Goal: Check status: Check status

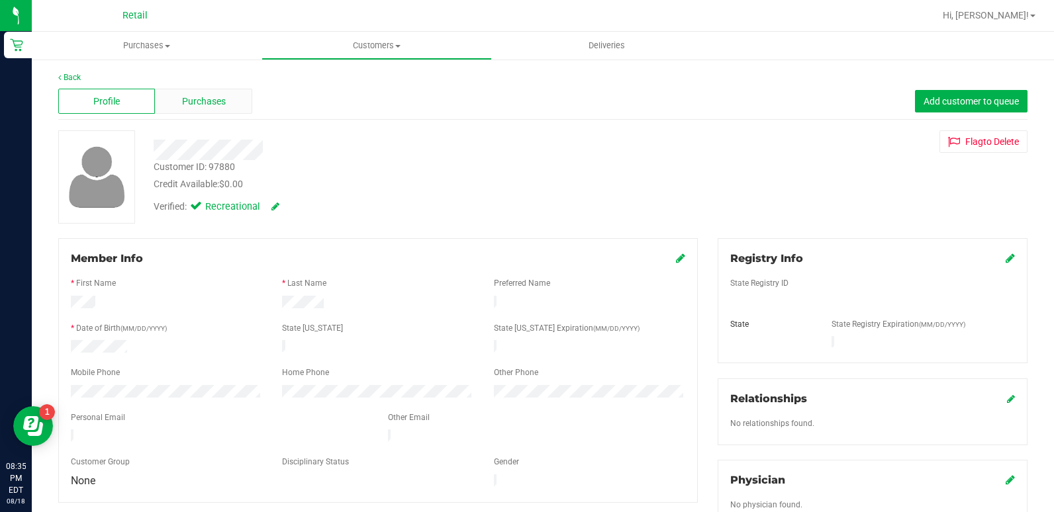
click at [212, 98] on span "Purchases" at bounding box center [204, 102] width 44 height 14
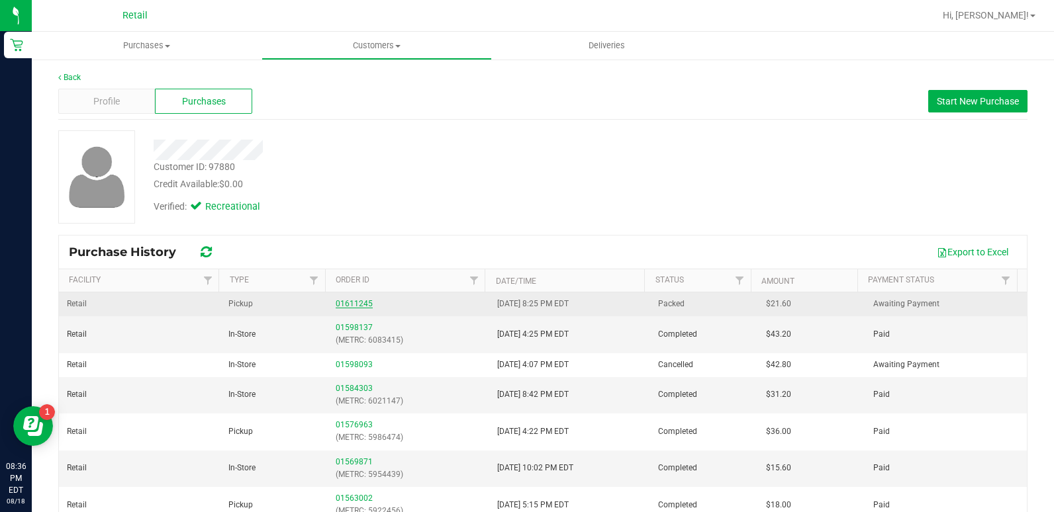
click at [336, 302] on link "01611245" at bounding box center [354, 303] width 37 height 9
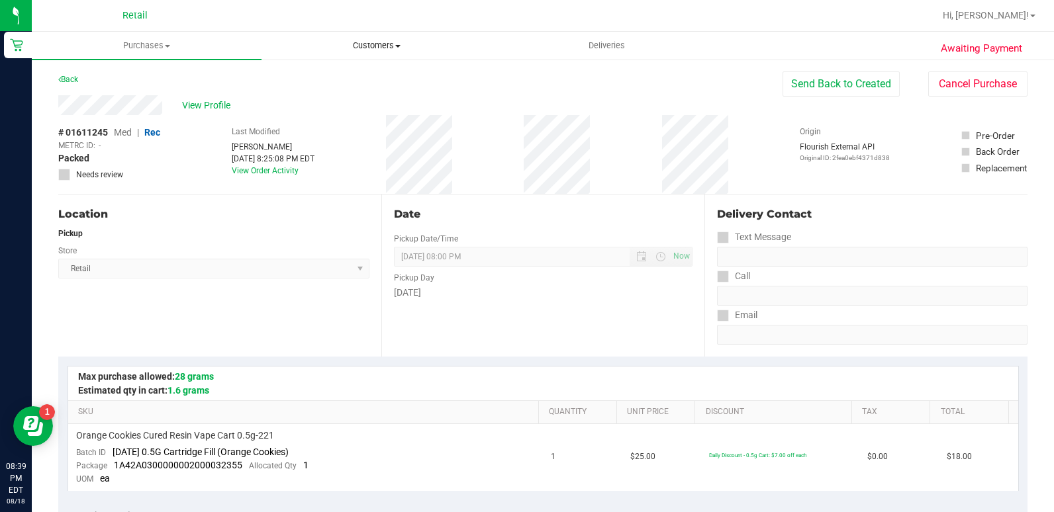
click at [363, 49] on span "Customers" at bounding box center [376, 46] width 228 height 12
click at [352, 81] on span "All customers" at bounding box center [309, 79] width 95 height 11
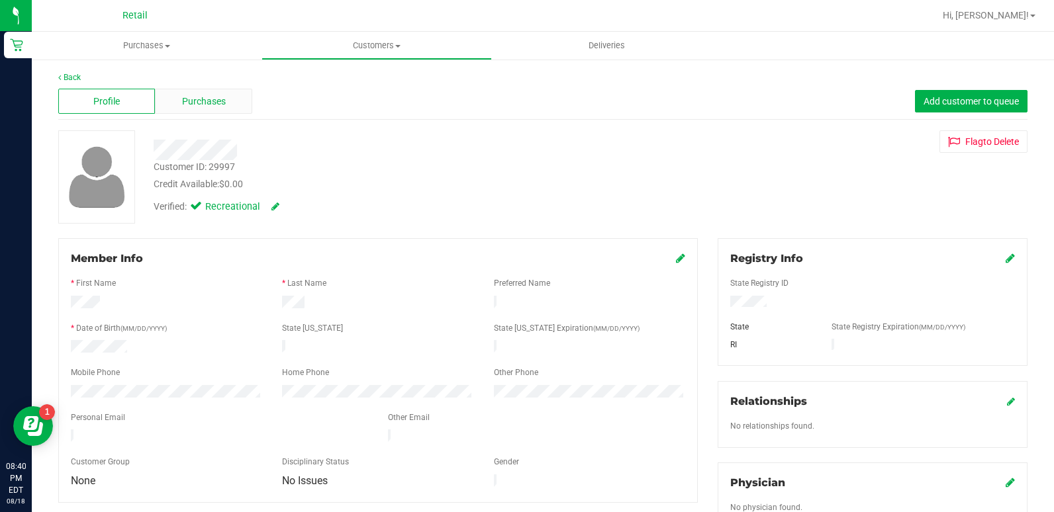
click at [208, 109] on div "Purchases" at bounding box center [203, 101] width 97 height 25
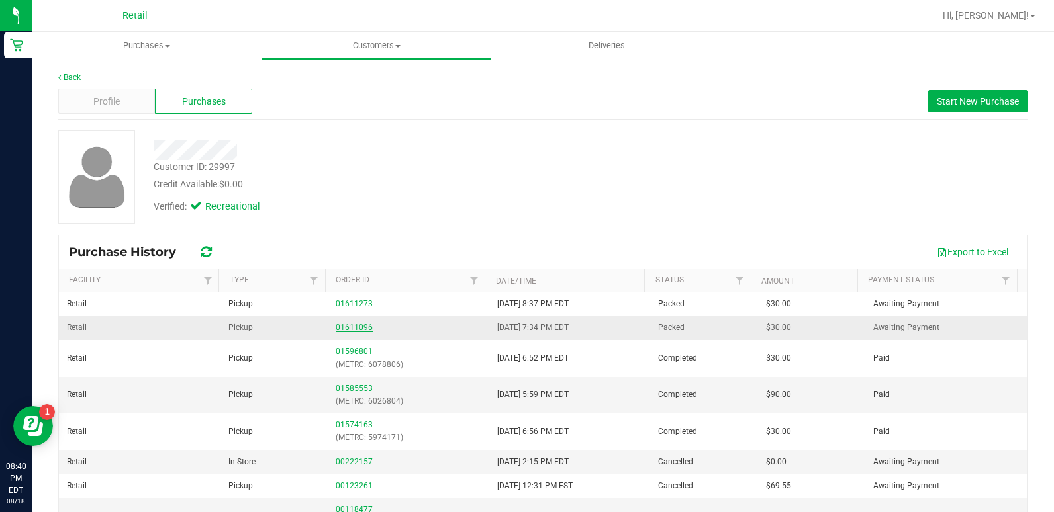
click at [354, 326] on link "01611096" at bounding box center [354, 327] width 37 height 9
